Goal: Task Accomplishment & Management: Manage account settings

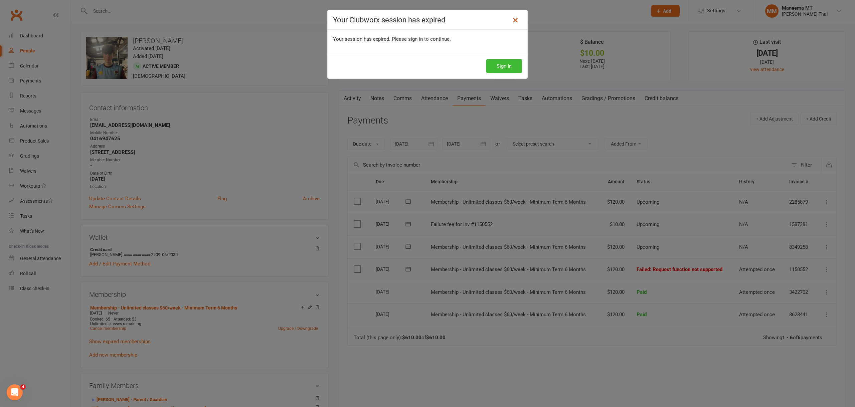
click at [514, 20] on icon at bounding box center [515, 20] width 8 height 8
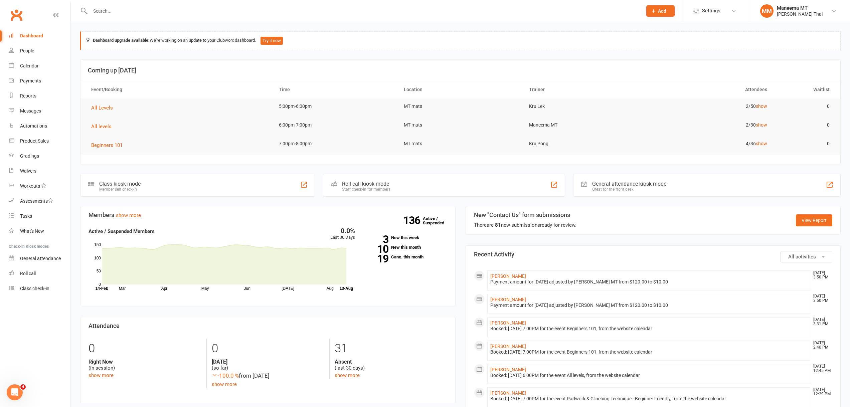
click at [103, 12] on input "text" at bounding box center [363, 10] width 550 height 9
type input "oisin"
click at [97, 29] on div "[PERSON_NAME]" at bounding box center [114, 30] width 37 height 10
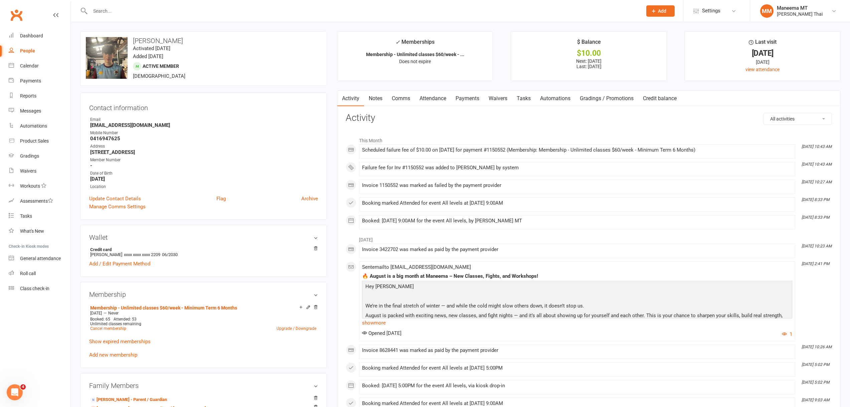
click at [470, 101] on link "Payments" at bounding box center [467, 98] width 33 height 15
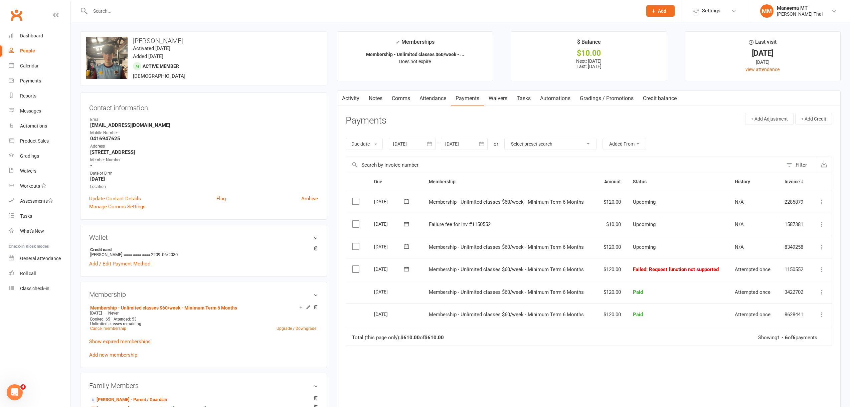
click at [500, 99] on link "Waivers" at bounding box center [498, 98] width 28 height 15
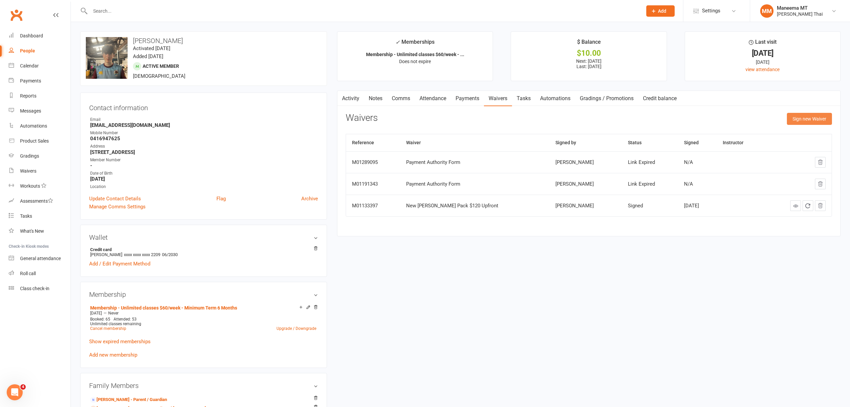
click at [809, 121] on button "Sign new Waiver" at bounding box center [809, 119] width 45 height 12
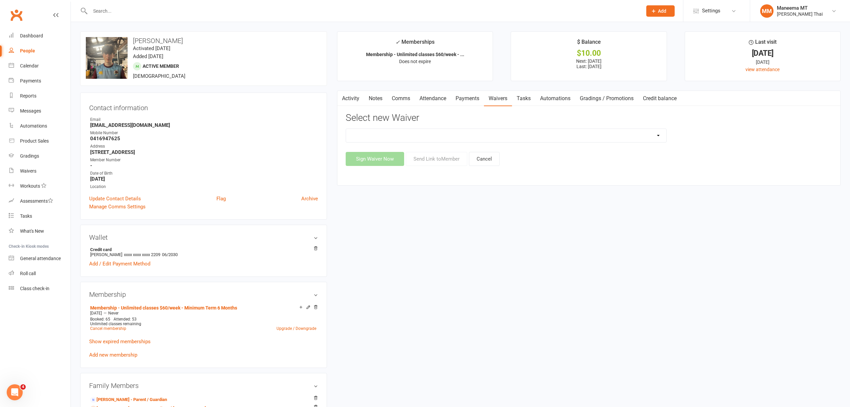
click at [442, 134] on select "2025_JUNE_Membership Sign Up Form 2-WEEK Beginners 101 Trial Pass $40 2-Week Be…" at bounding box center [506, 135] width 320 height 13
select select "11863"
click at [346, 129] on select "2025_JUNE_Membership Sign Up Form 2-WEEK Beginners 101 Trial Pass $40 2-Week Be…" at bounding box center [506, 135] width 320 height 13
click at [432, 163] on button "Send Link to Member" at bounding box center [436, 159] width 61 height 14
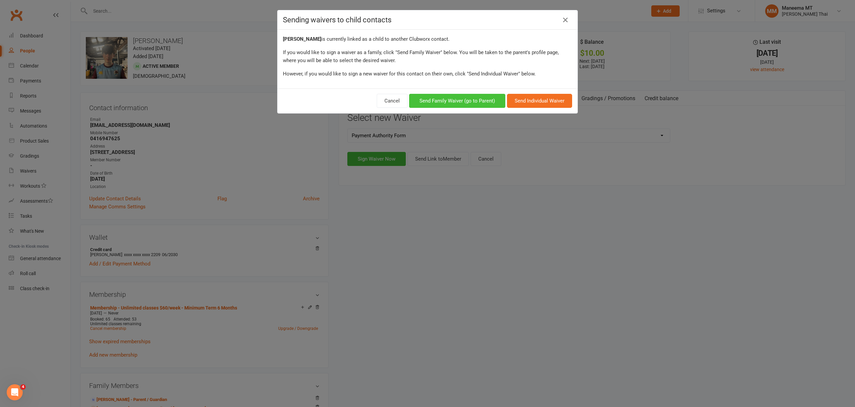
click at [453, 102] on button "Send Family Waiver (go to Parent)" at bounding box center [457, 101] width 96 height 14
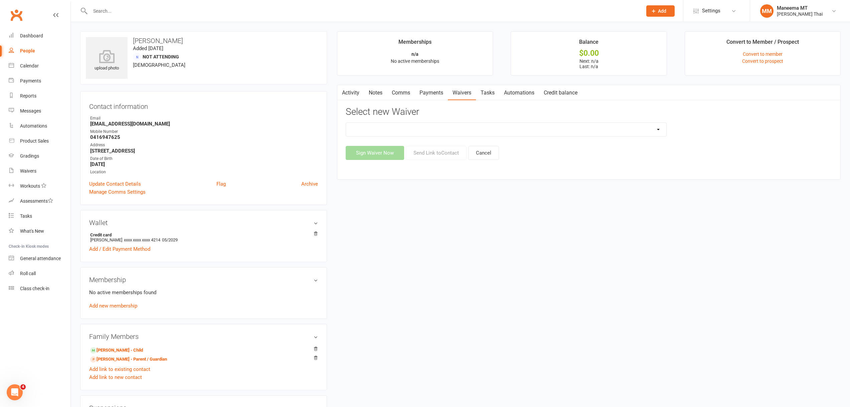
click at [422, 96] on link "Payments" at bounding box center [431, 92] width 33 height 15
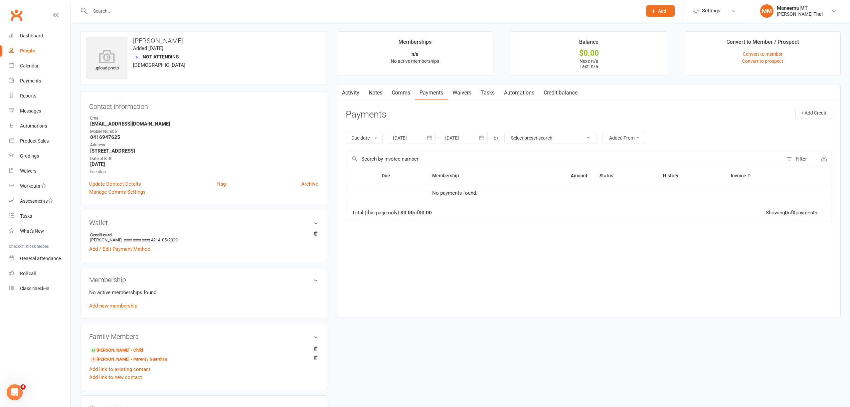
click at [435, 90] on link "Payments" at bounding box center [431, 92] width 33 height 15
click at [352, 98] on link "Activity" at bounding box center [350, 92] width 27 height 15
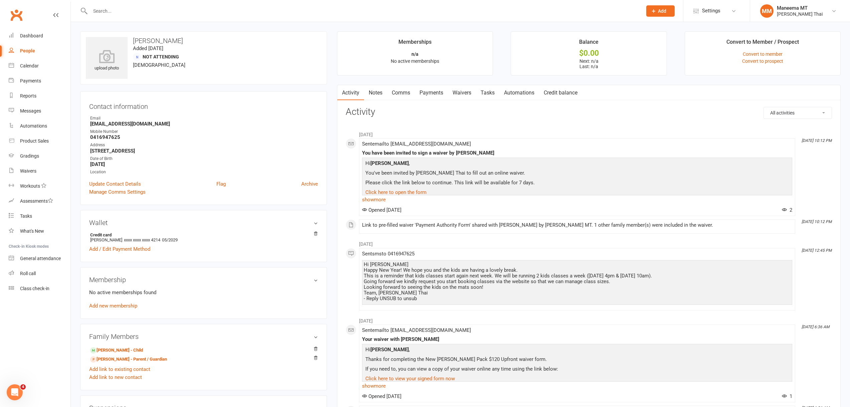
click at [176, 6] on input "text" at bounding box center [363, 10] width 550 height 9
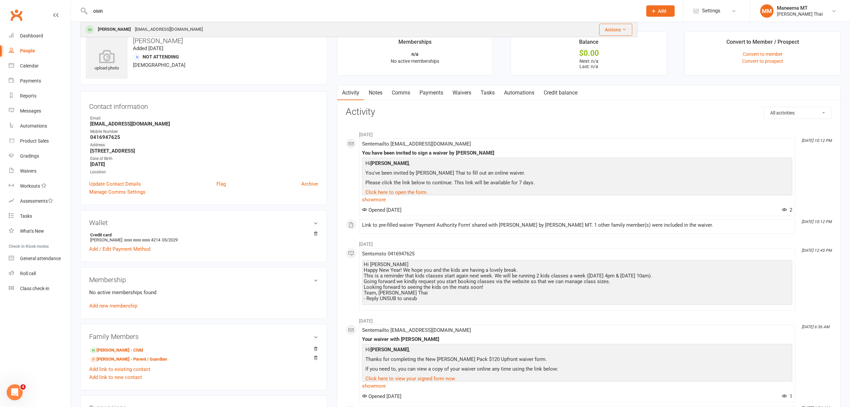
type input "oisin"
click at [157, 27] on div "[EMAIL_ADDRESS][DOMAIN_NAME]" at bounding box center [169, 30] width 72 height 10
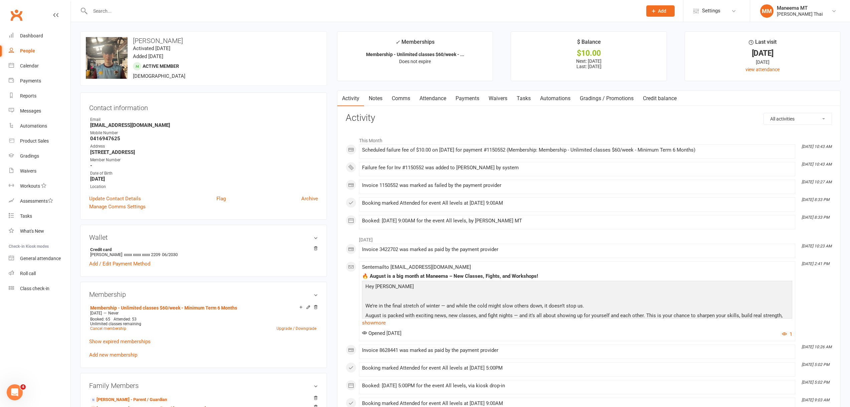
click at [481, 99] on link "Payments" at bounding box center [467, 98] width 33 height 15
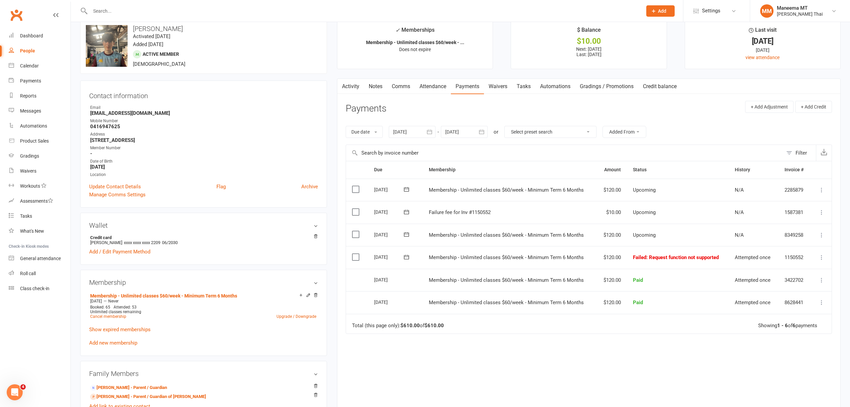
scroll to position [33, 0]
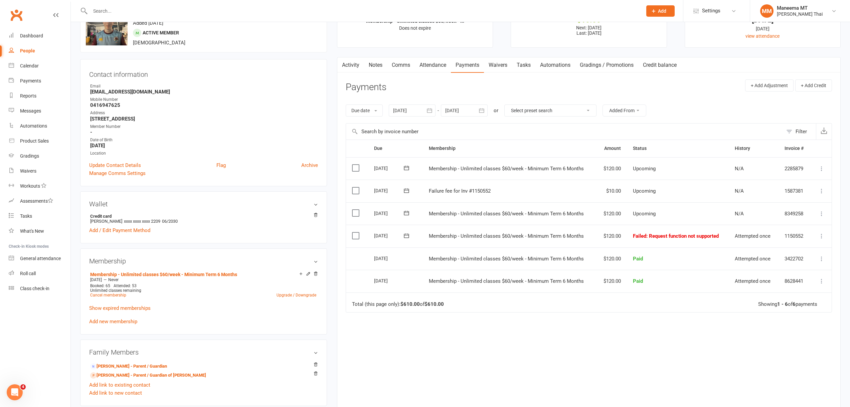
click at [818, 237] on button at bounding box center [822, 236] width 8 height 8
click at [786, 302] on link "Retry now" at bounding box center [792, 302] width 66 height 13
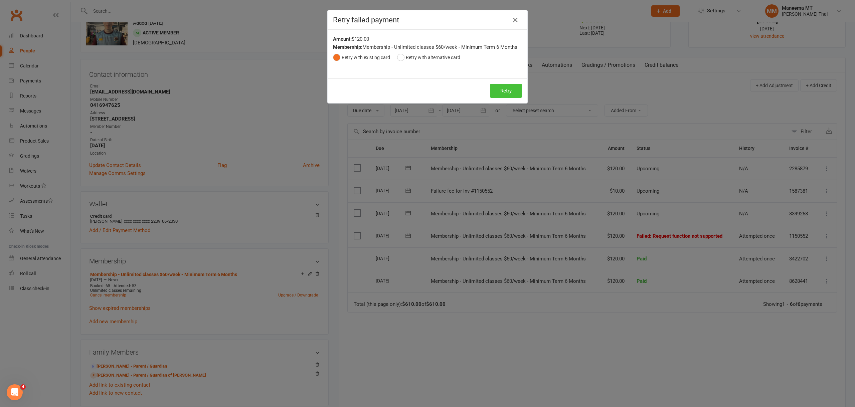
click at [497, 95] on button "Retry" at bounding box center [506, 91] width 32 height 14
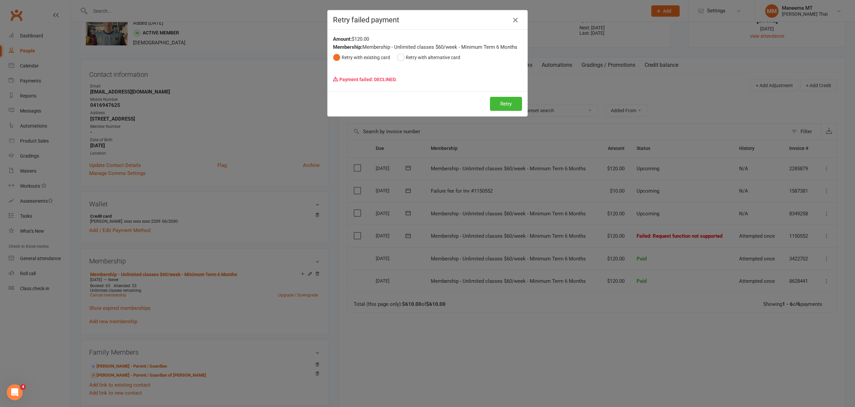
click at [510, 23] on button "button" at bounding box center [515, 20] width 11 height 11
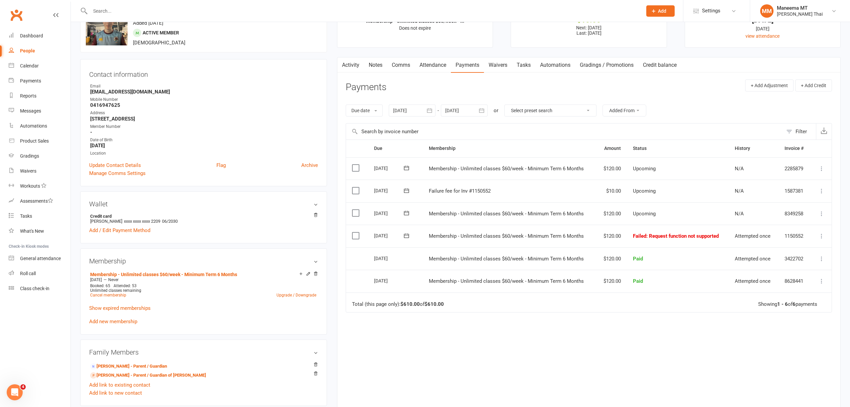
click at [270, 16] on div at bounding box center [359, 11] width 558 height 22
click at [270, 13] on input "text" at bounding box center [363, 10] width 550 height 9
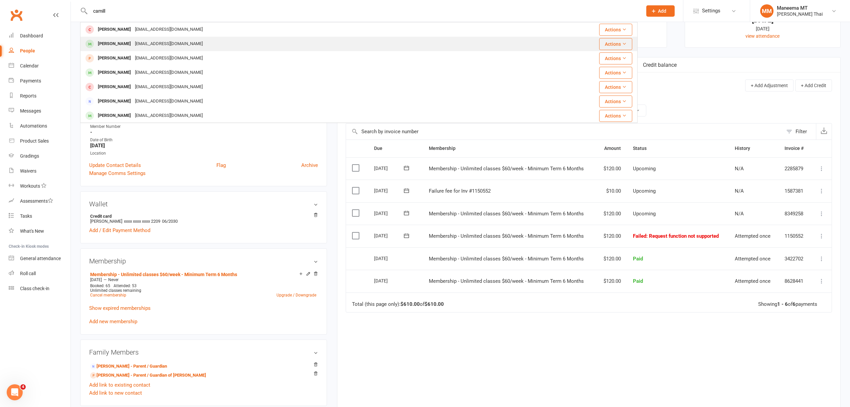
type input "camill"
click at [199, 39] on div "Camilo Barrera Ccamilobarrerac@gmail.com" at bounding box center [305, 44] width 448 height 14
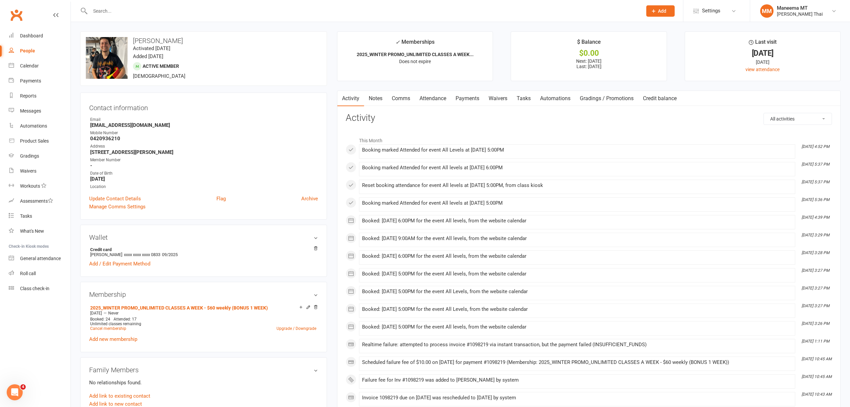
click at [472, 101] on link "Payments" at bounding box center [467, 98] width 33 height 15
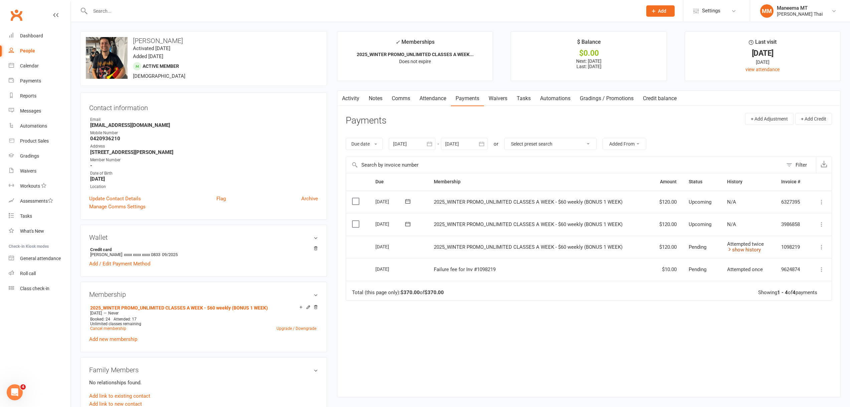
click at [743, 251] on link "show history" at bounding box center [744, 250] width 34 height 6
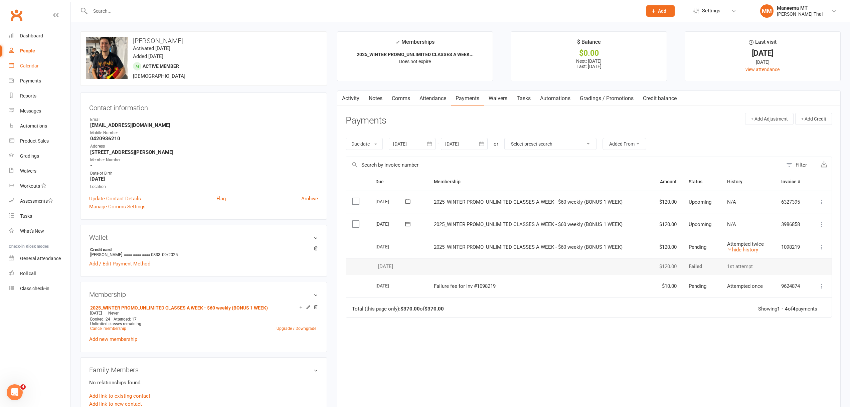
click at [43, 67] on link "Calendar" at bounding box center [40, 65] width 62 height 15
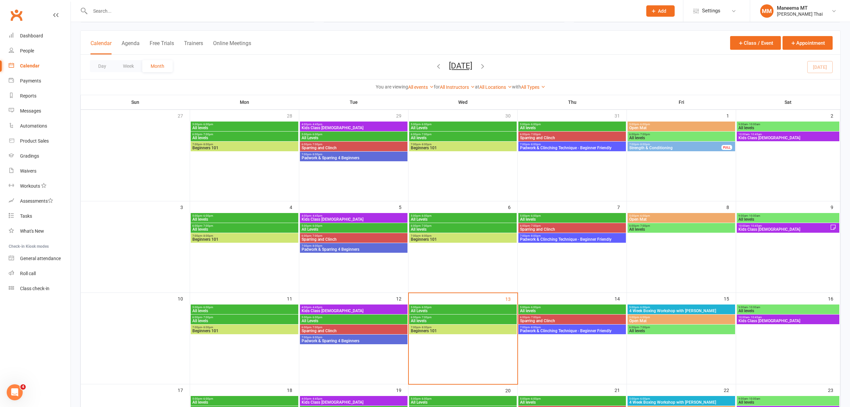
scroll to position [33, 0]
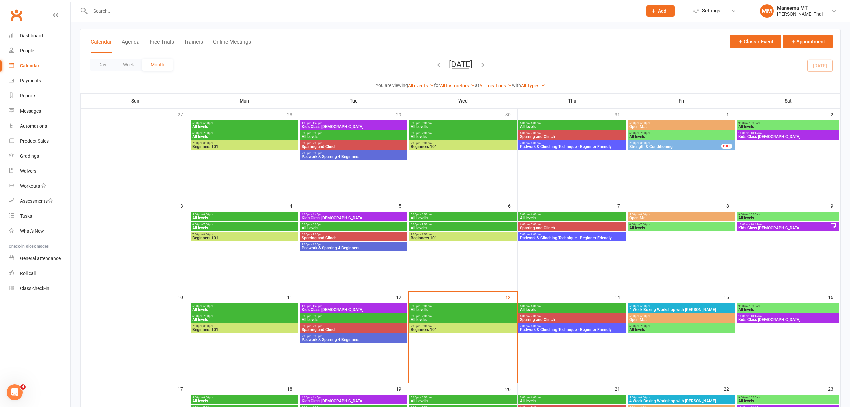
click at [427, 307] on span "- 6:00pm" at bounding box center [426, 306] width 11 height 3
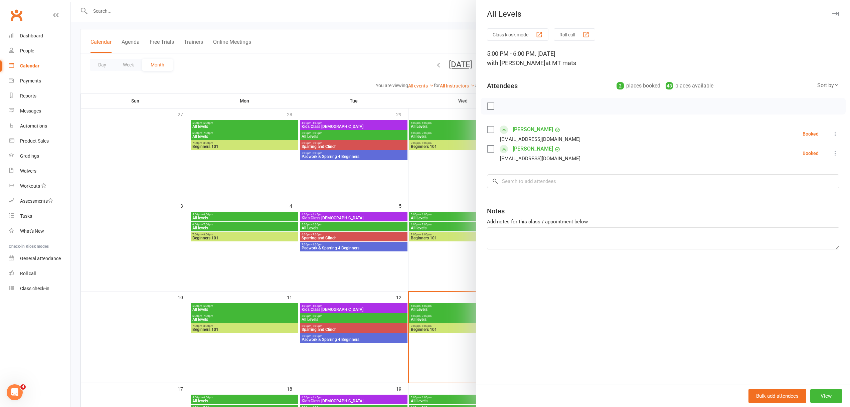
click at [425, 319] on div at bounding box center [460, 203] width 779 height 407
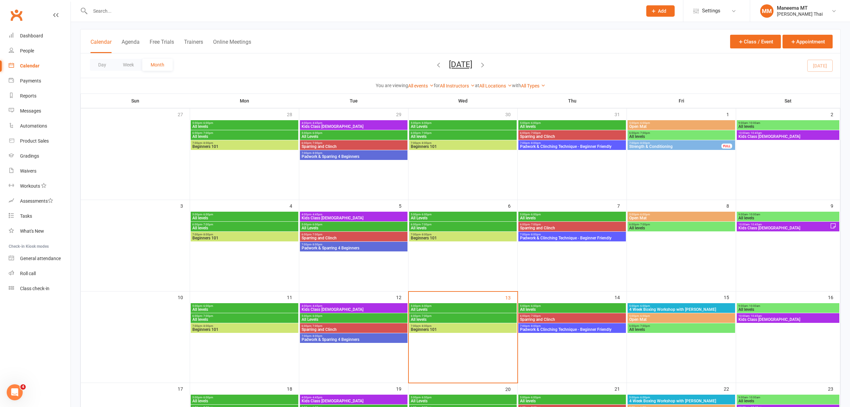
click at [423, 319] on span "All levels" at bounding box center [463, 320] width 105 height 4
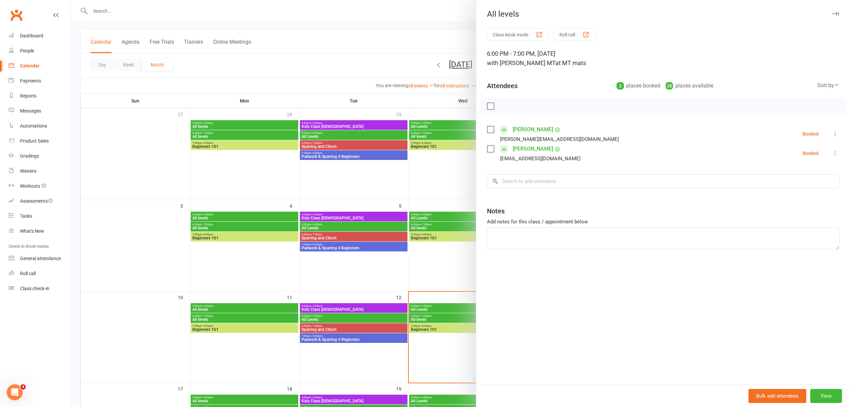
click at [422, 325] on div at bounding box center [460, 203] width 779 height 407
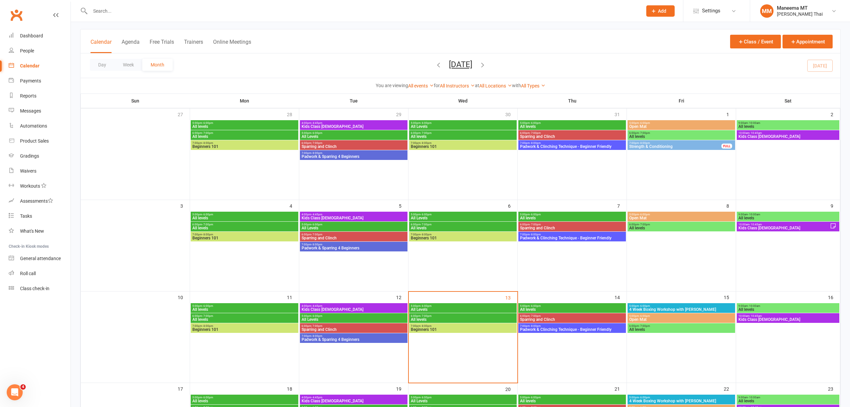
click at [421, 328] on span "Beginners 101" at bounding box center [463, 330] width 105 height 4
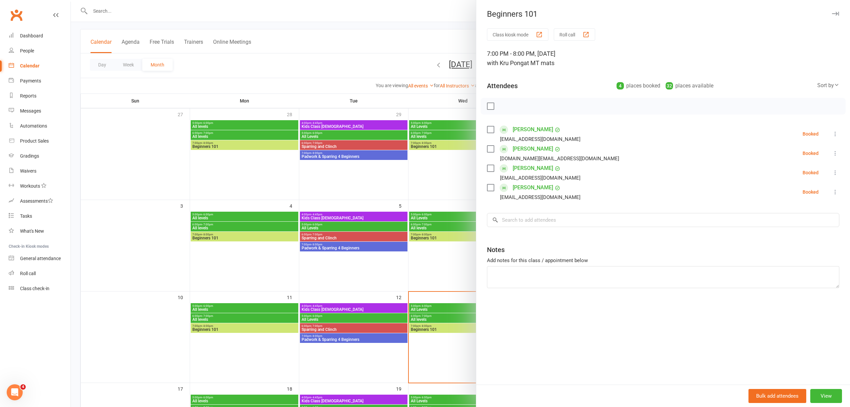
click at [452, 275] on div at bounding box center [460, 203] width 779 height 407
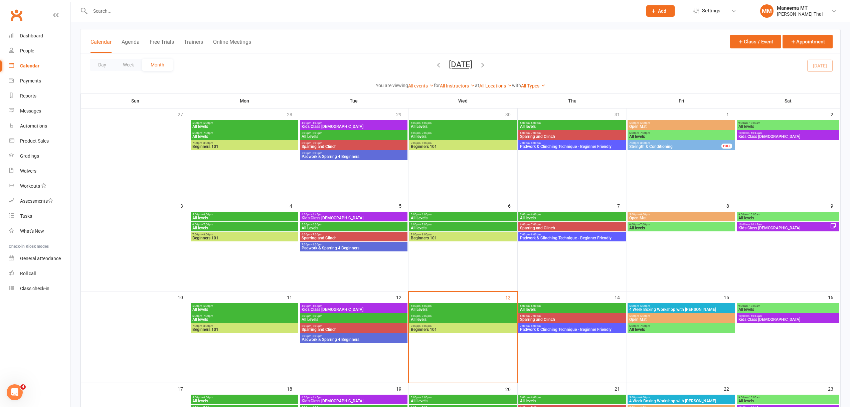
click at [525, 309] on span "All levels" at bounding box center [572, 310] width 105 height 4
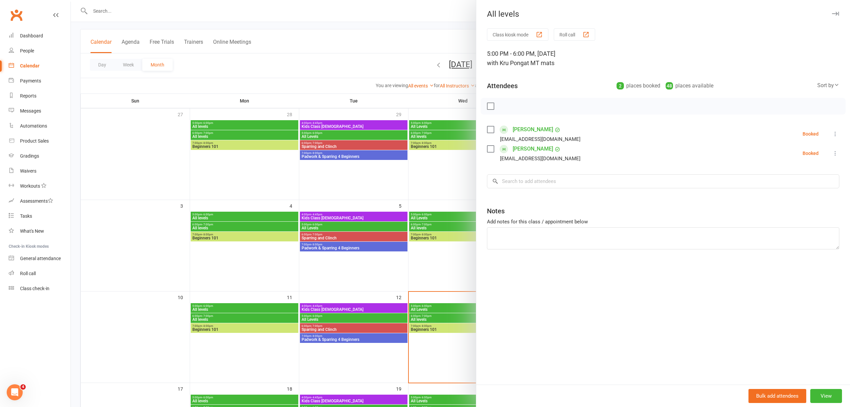
click at [461, 281] on div at bounding box center [460, 203] width 779 height 407
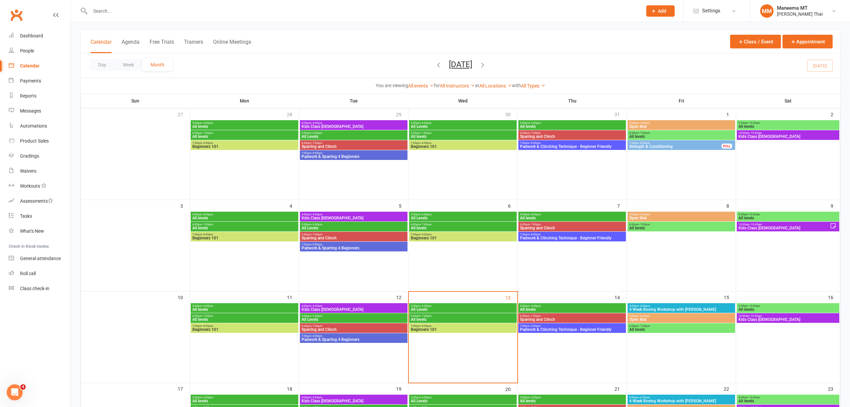
click at [525, 318] on span "Sparring and Clinch" at bounding box center [572, 320] width 105 height 4
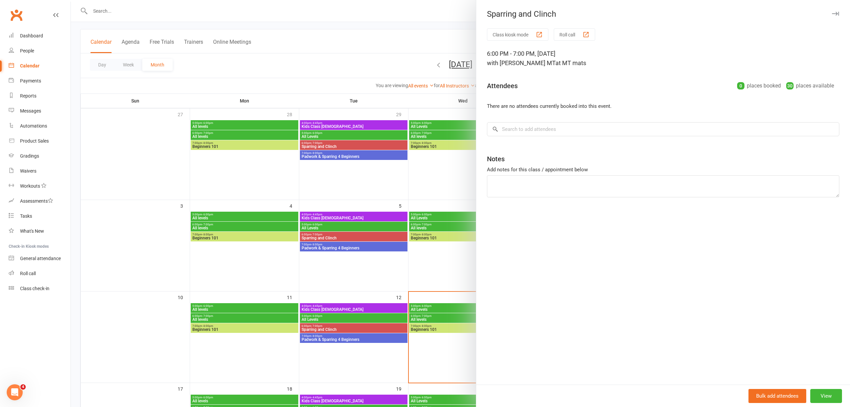
click at [442, 271] on div at bounding box center [460, 203] width 779 height 407
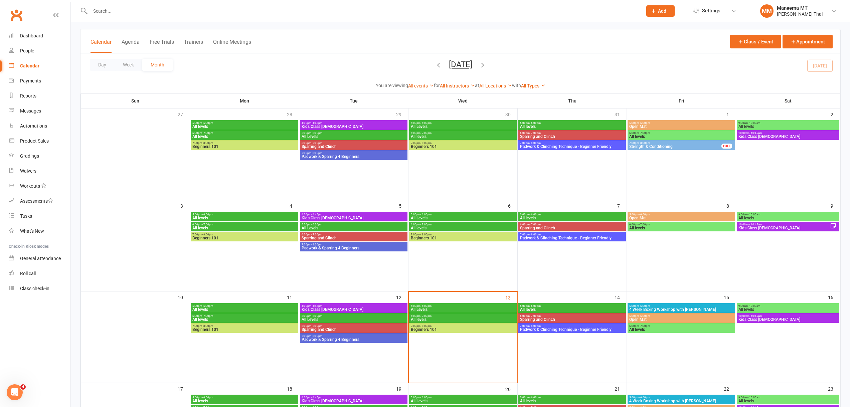
click at [530, 325] on span "- 8:00pm" at bounding box center [535, 326] width 11 height 3
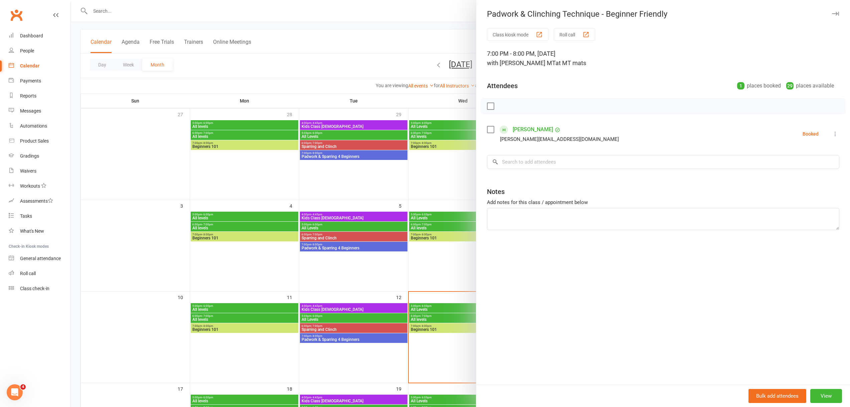
click at [451, 278] on div at bounding box center [460, 203] width 779 height 407
